Goal: Task Accomplishment & Management: Manage account settings

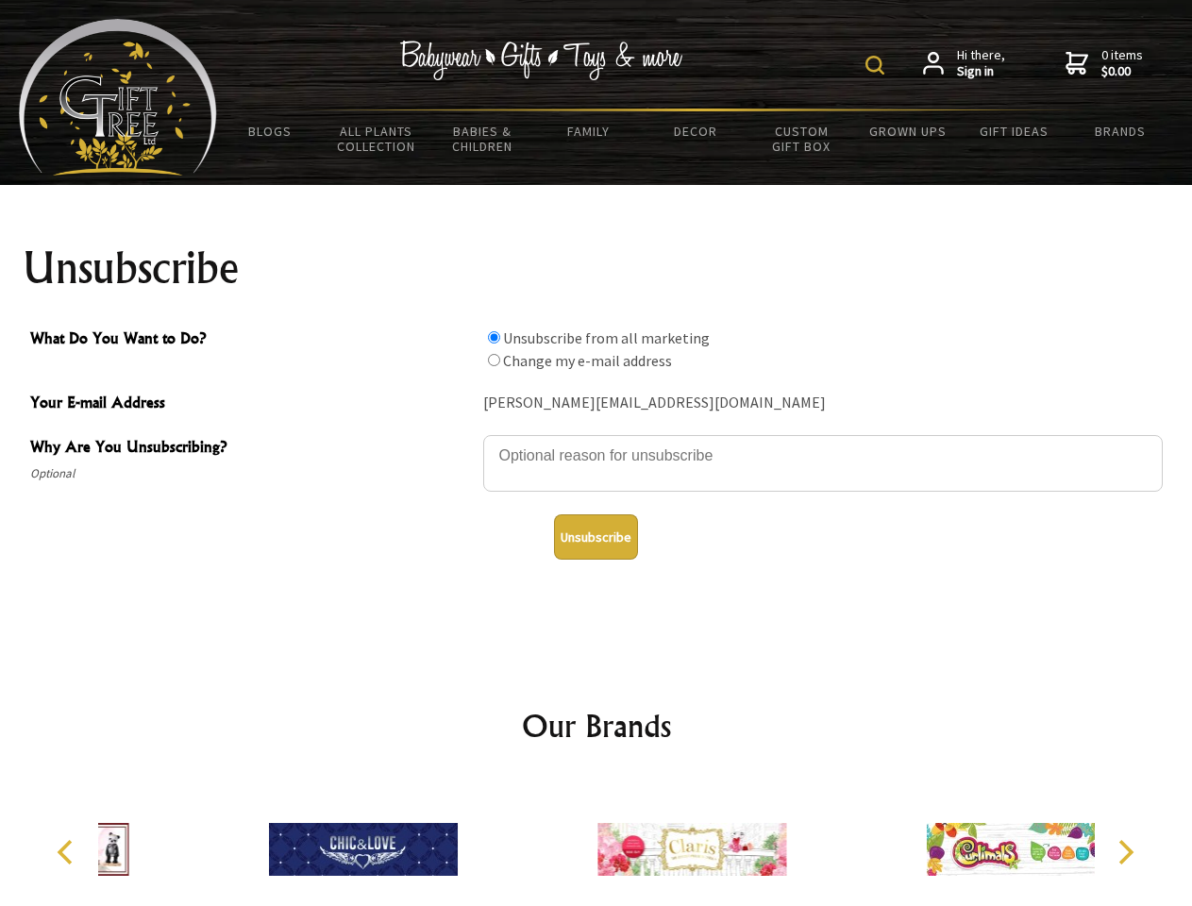
click at [878, 65] on img at bounding box center [875, 65] width 19 height 19
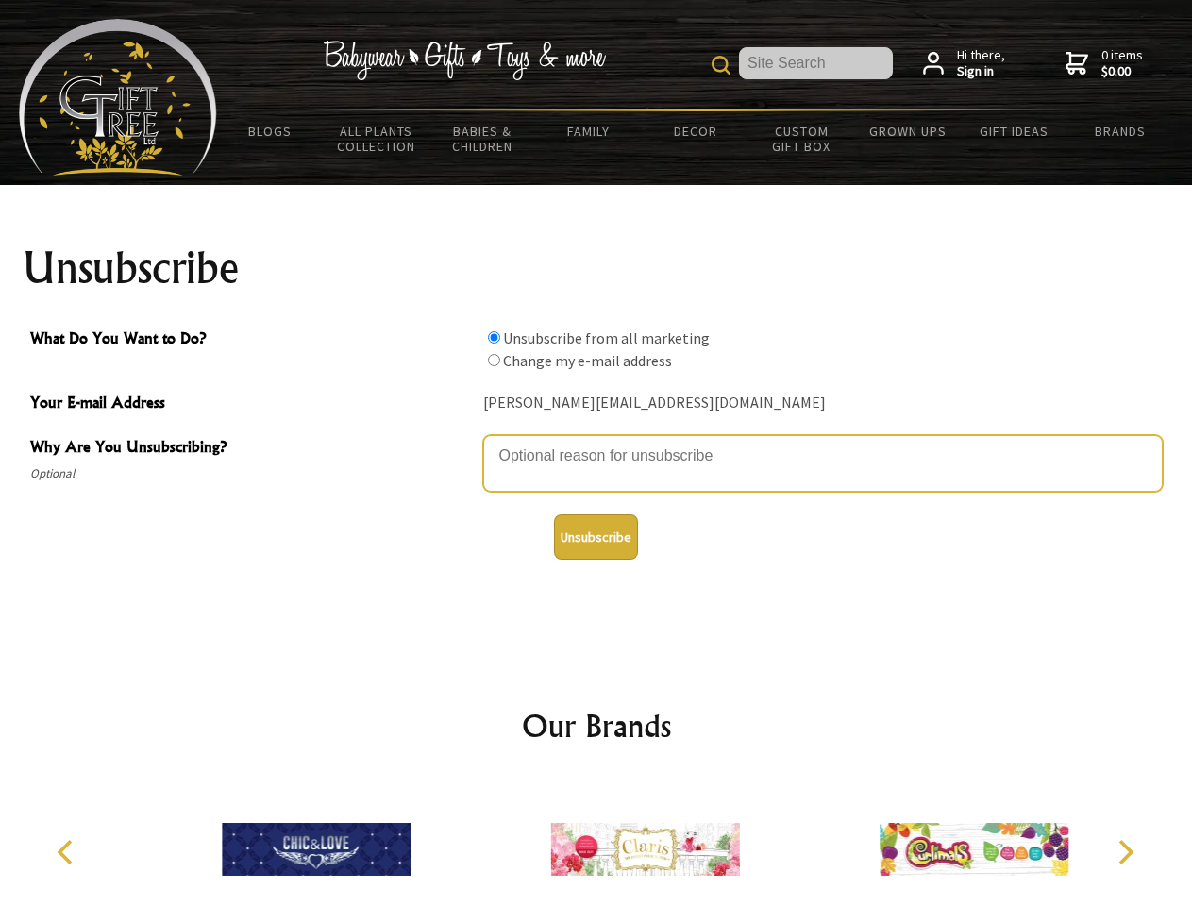
click at [597, 442] on textarea "Why Are You Unsubscribing?" at bounding box center [823, 463] width 680 height 57
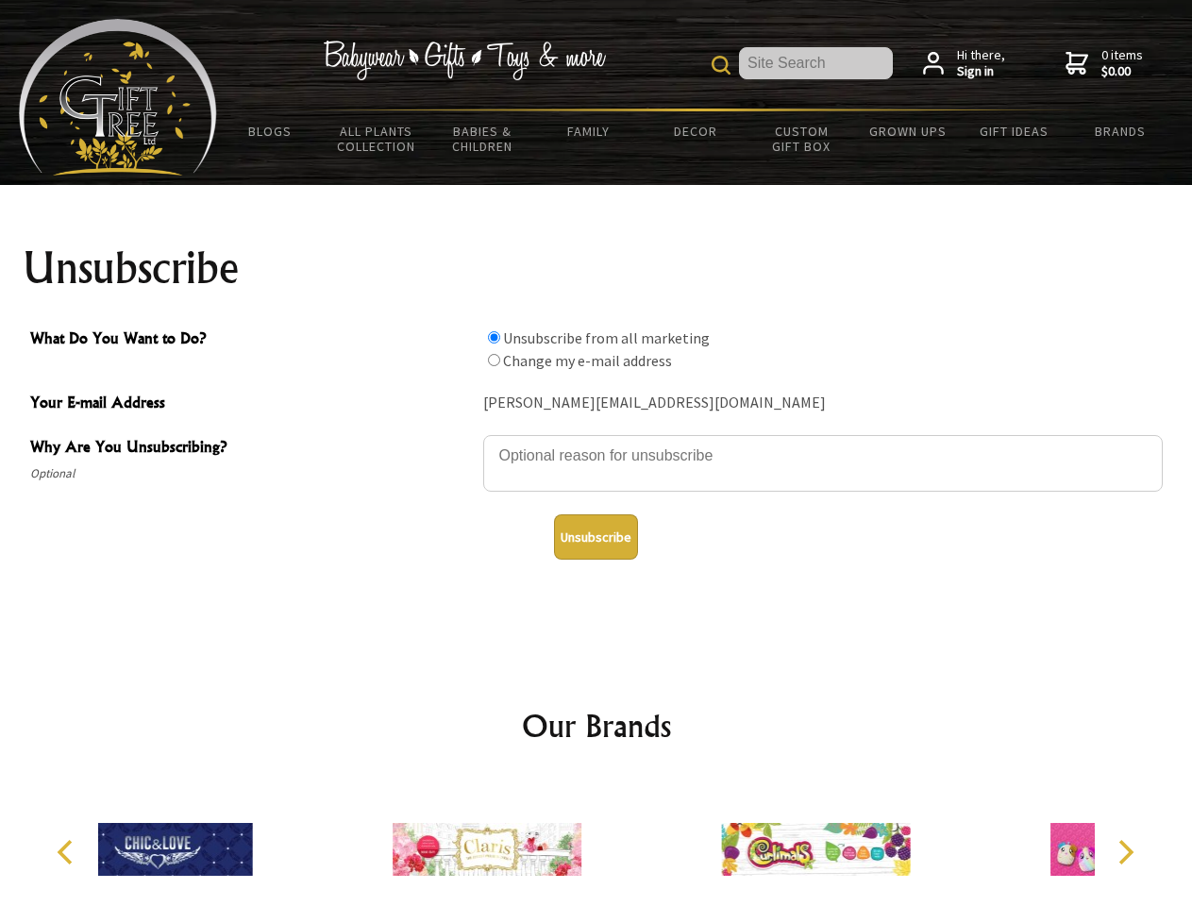
click at [494, 337] on input "What Do You Want to Do?" at bounding box center [494, 337] width 12 height 12
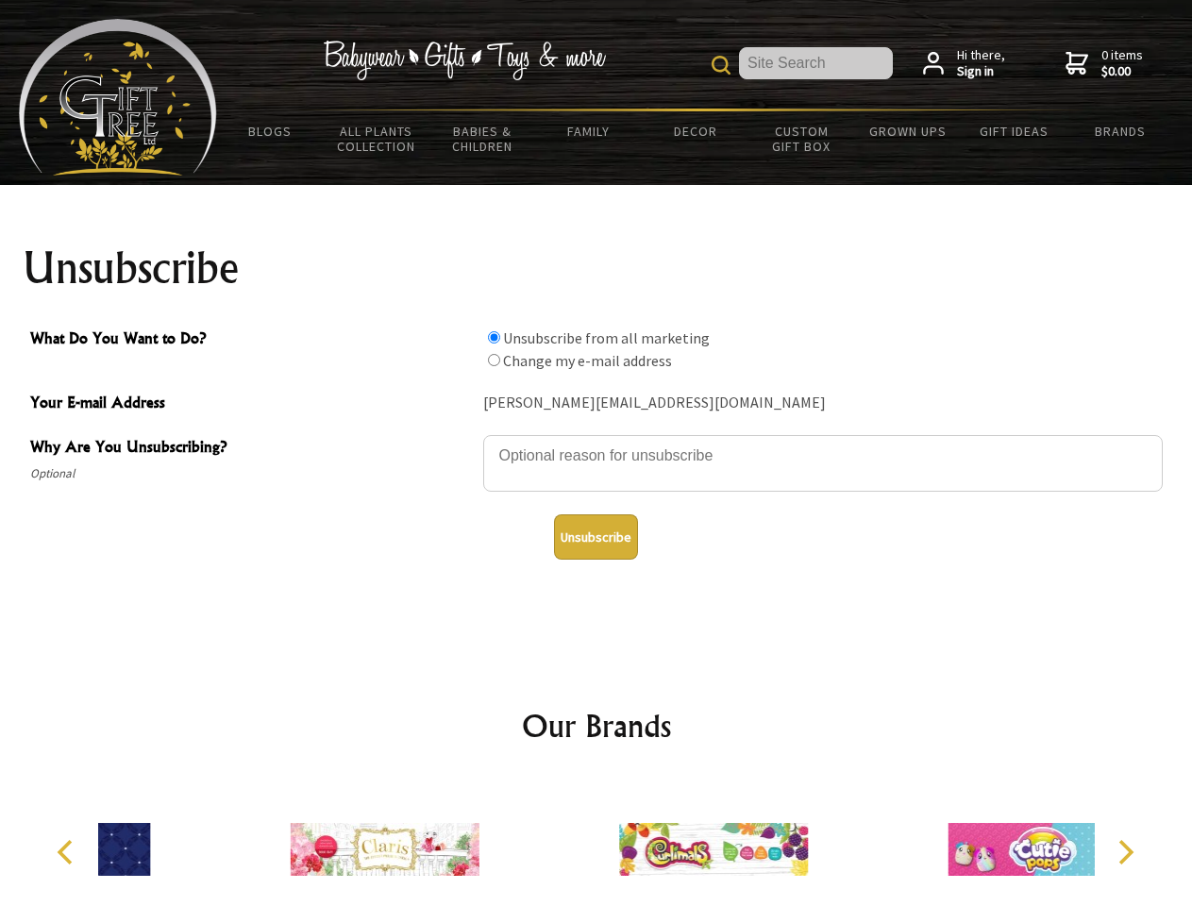
click at [494, 360] on input "What Do You Want to Do?" at bounding box center [494, 360] width 12 height 12
radio input "true"
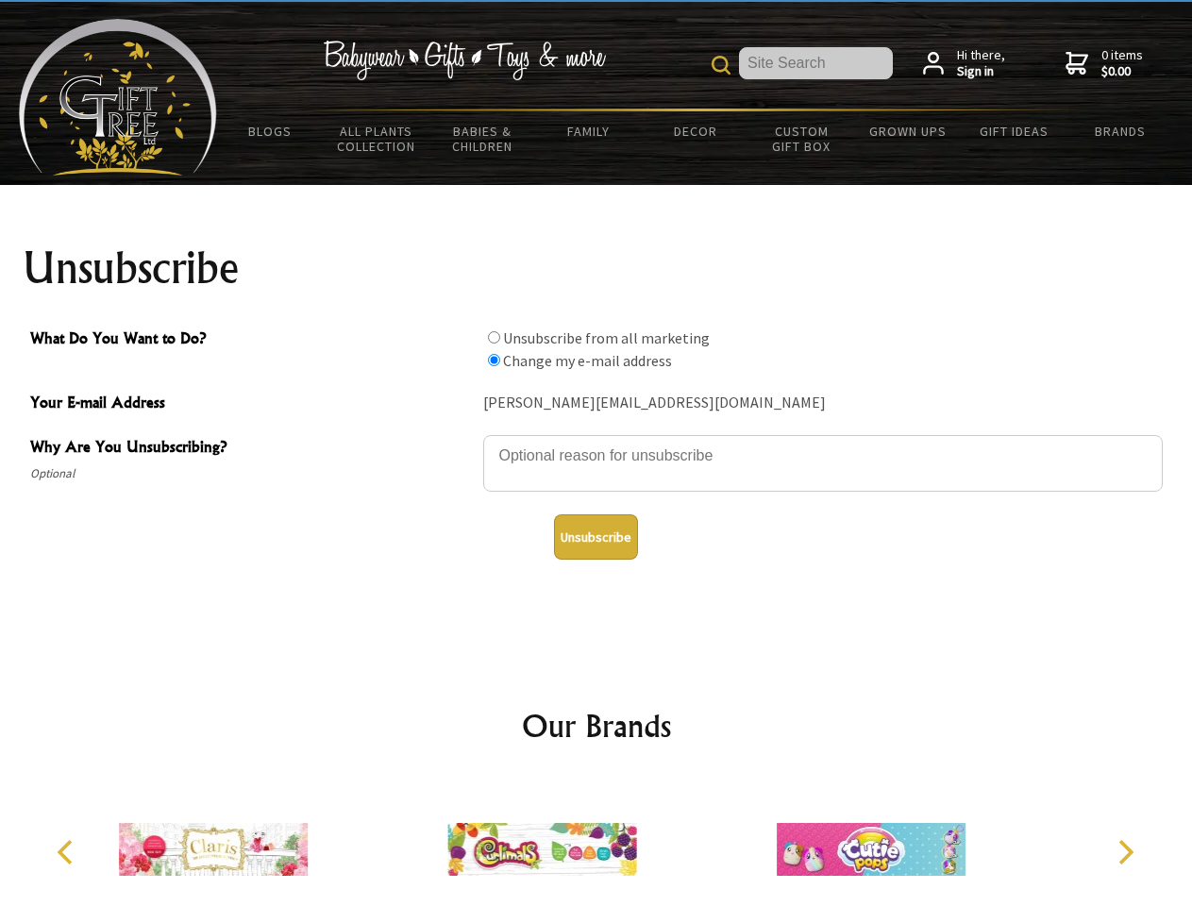
click at [596, 537] on button "Unsubscribe" at bounding box center [596, 537] width 84 height 45
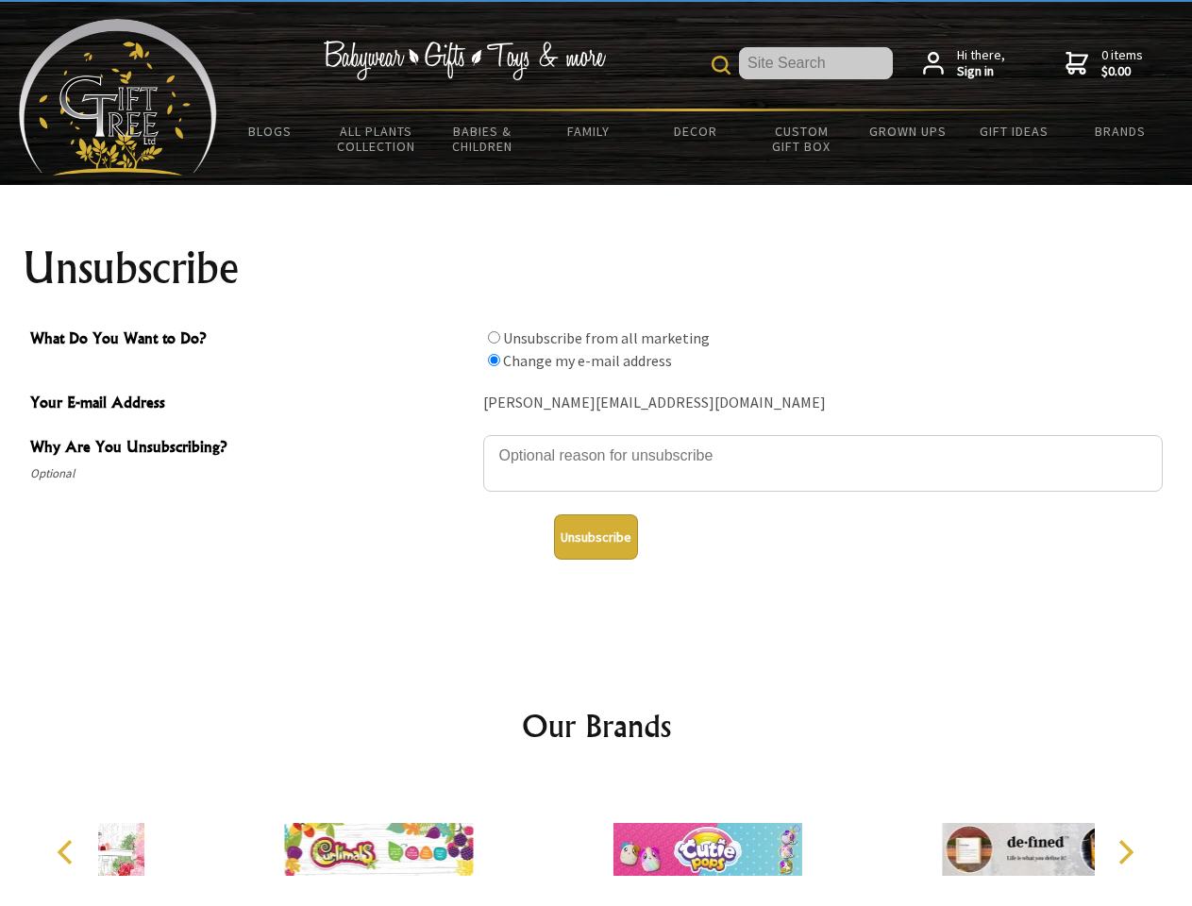
click at [597, 842] on div at bounding box center [707, 852] width 329 height 147
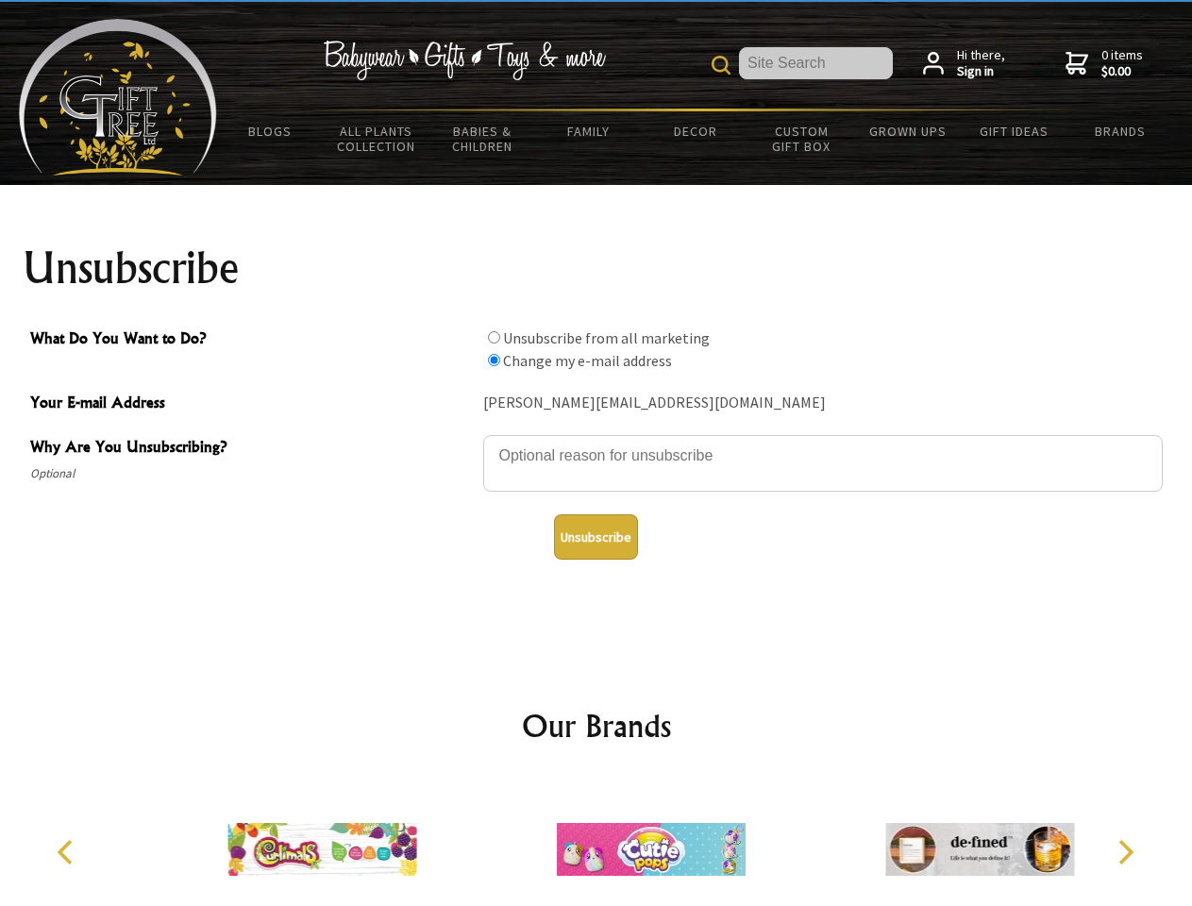
click at [68, 853] on icon "Previous" at bounding box center [67, 852] width 25 height 25
click at [1125, 853] on icon "Next" at bounding box center [1124, 852] width 25 height 25
